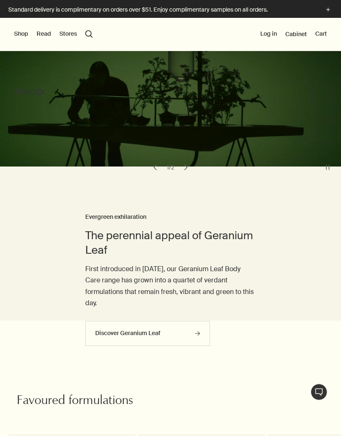
click at [24, 34] on button "Shop" at bounding box center [21, 34] width 14 height 8
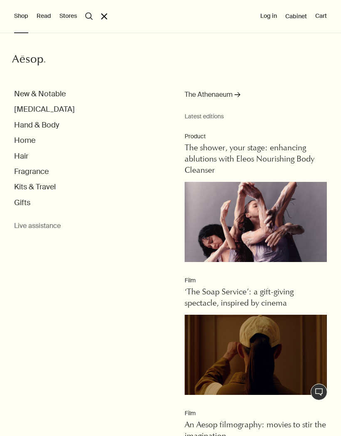
click at [31, 187] on button "Kits & Travel" at bounding box center [35, 187] width 42 height 10
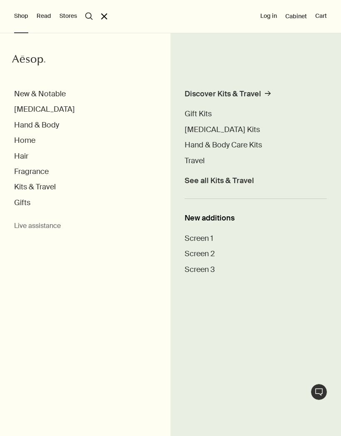
click at [199, 157] on span "Travel" at bounding box center [194, 161] width 20 height 10
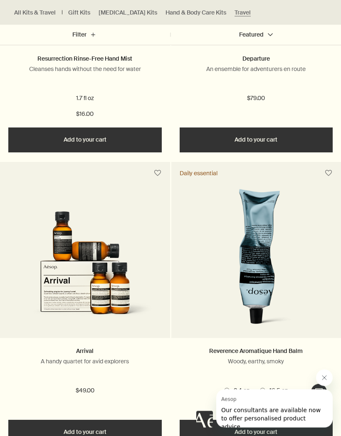
scroll to position [1610, 0]
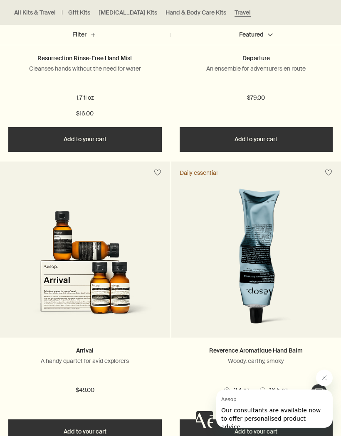
click at [77, 353] on div "Arrival A handy quartet for avid explorers" at bounding box center [84, 363] width 153 height 34
click at [64, 312] on img at bounding box center [85, 262] width 162 height 141
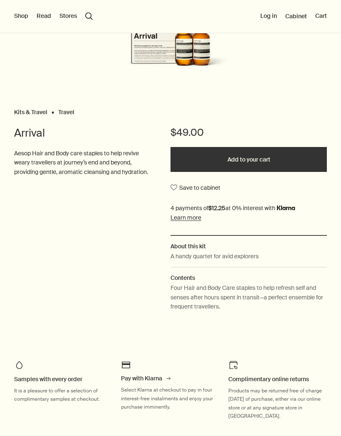
scroll to position [135, 0]
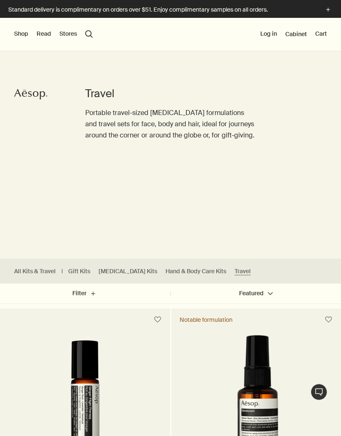
click at [23, 35] on button "Shop" at bounding box center [21, 34] width 14 height 8
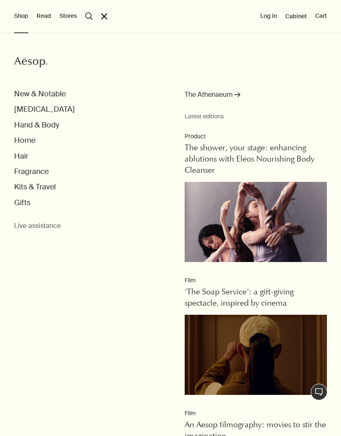
click at [24, 187] on button "Kits & Travel" at bounding box center [35, 187] width 42 height 10
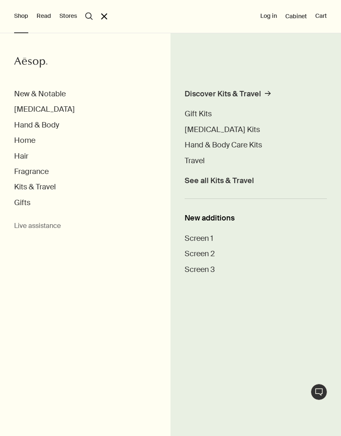
click at [197, 164] on span "Travel" at bounding box center [194, 161] width 20 height 10
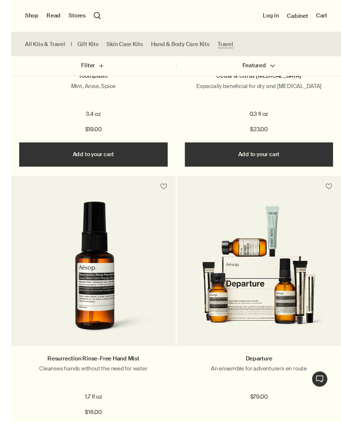
scroll to position [1332, 0]
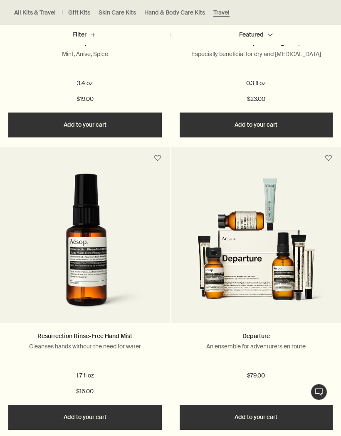
click at [253, 219] on img at bounding box center [256, 248] width 162 height 141
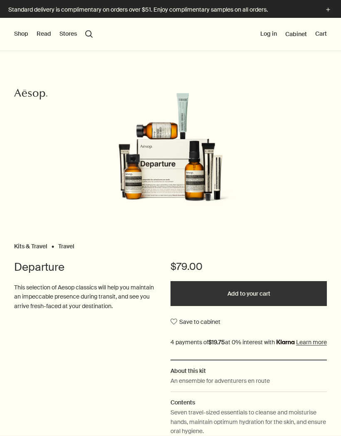
click at [23, 26] on div "Shop New & Notable Skin Care Hand & Body Home Hair Fragrance Kits & Travel Gift…" at bounding box center [170, 34] width 341 height 33
click at [22, 37] on button "Shop" at bounding box center [21, 34] width 14 height 8
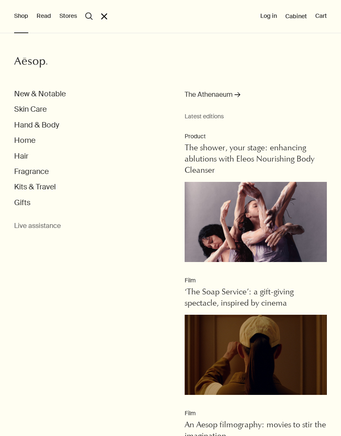
click at [27, 127] on button "Hand & Body" at bounding box center [36, 125] width 45 height 10
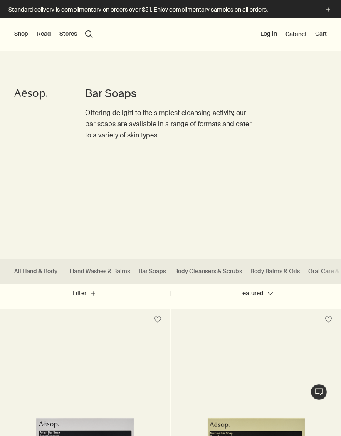
click at [92, 30] on button "search Search" at bounding box center [88, 33] width 7 height 7
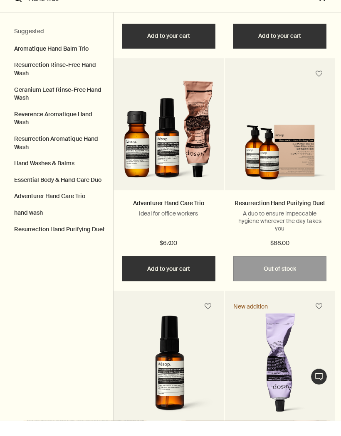
scroll to position [733, 0]
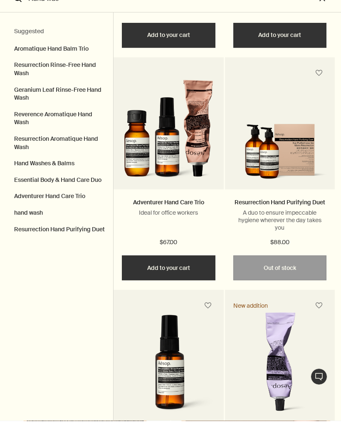
type input "Hand was"
click at [159, 170] on img "Search" at bounding box center [168, 148] width 93 height 106
